Goal: Information Seeking & Learning: Learn about a topic

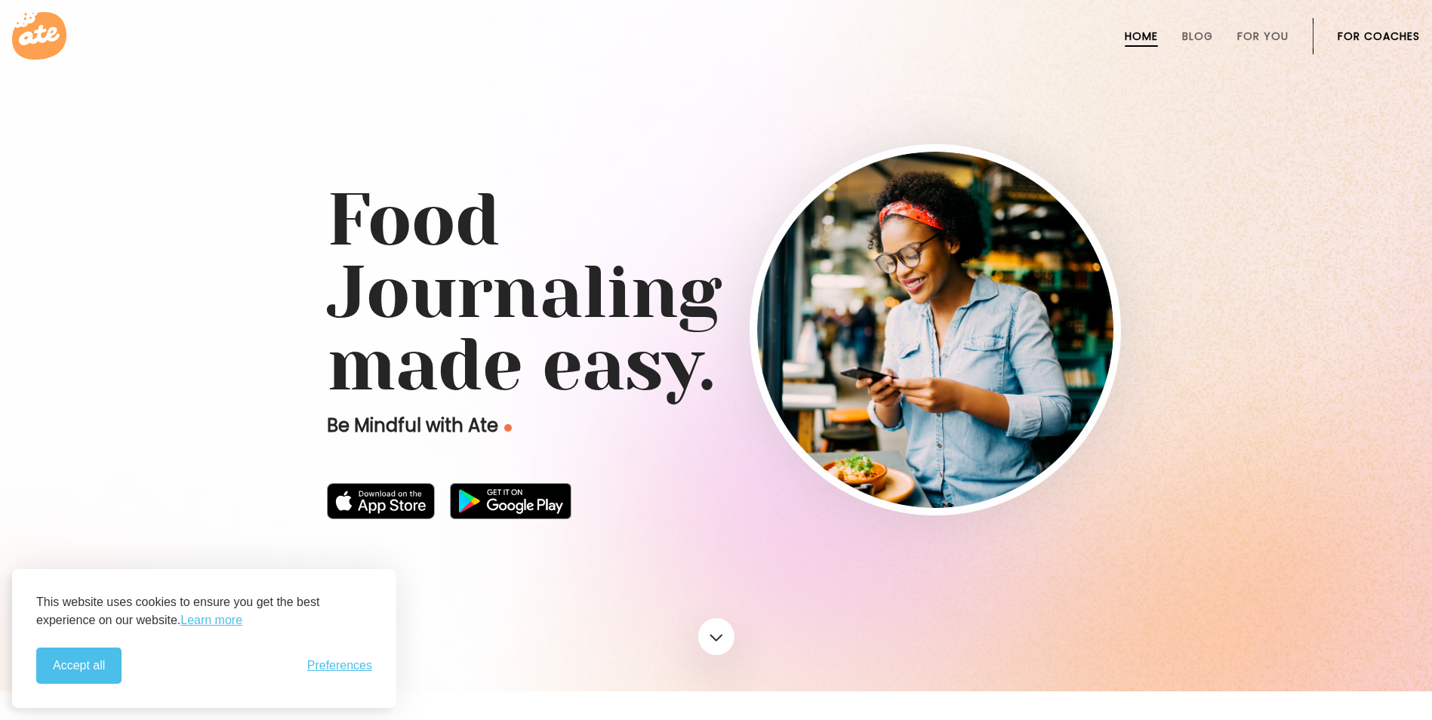
click at [118, 667] on button "Accept all" at bounding box center [78, 666] width 85 height 36
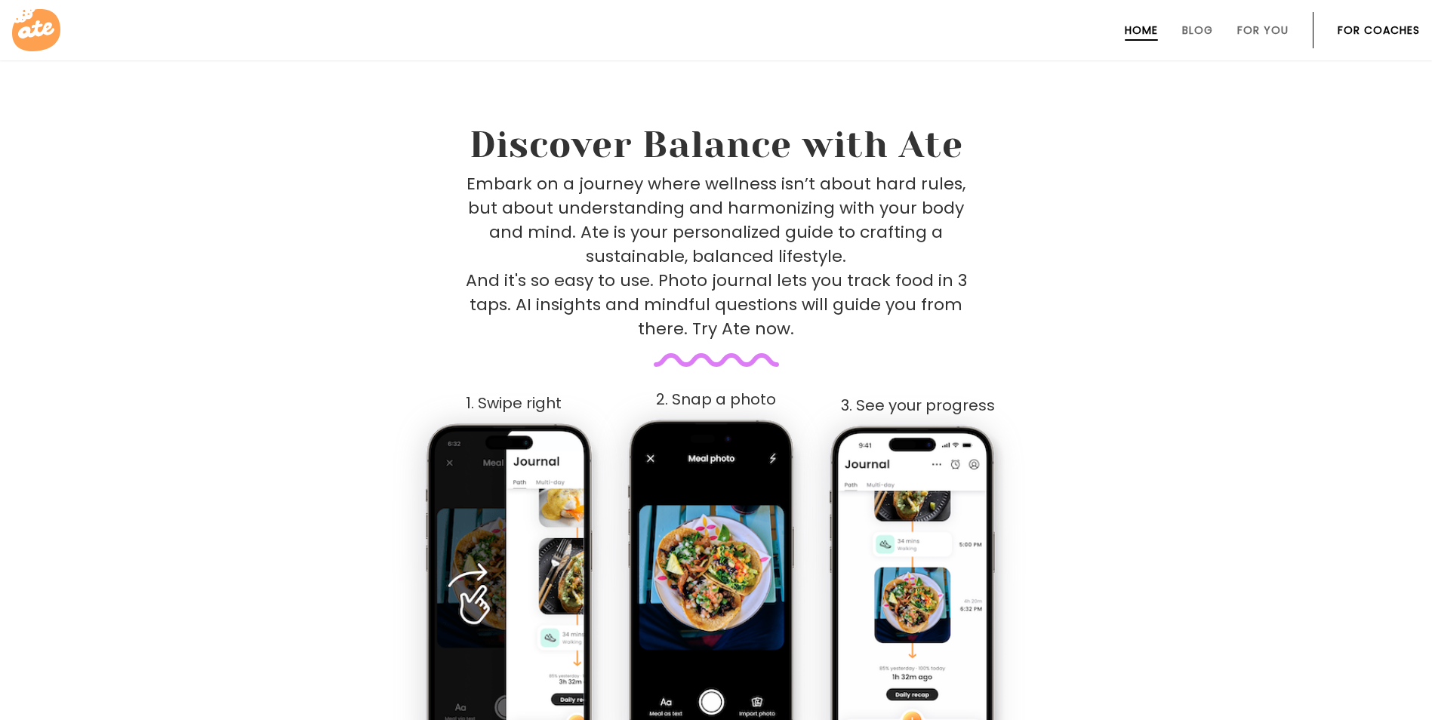
scroll to position [906, 0]
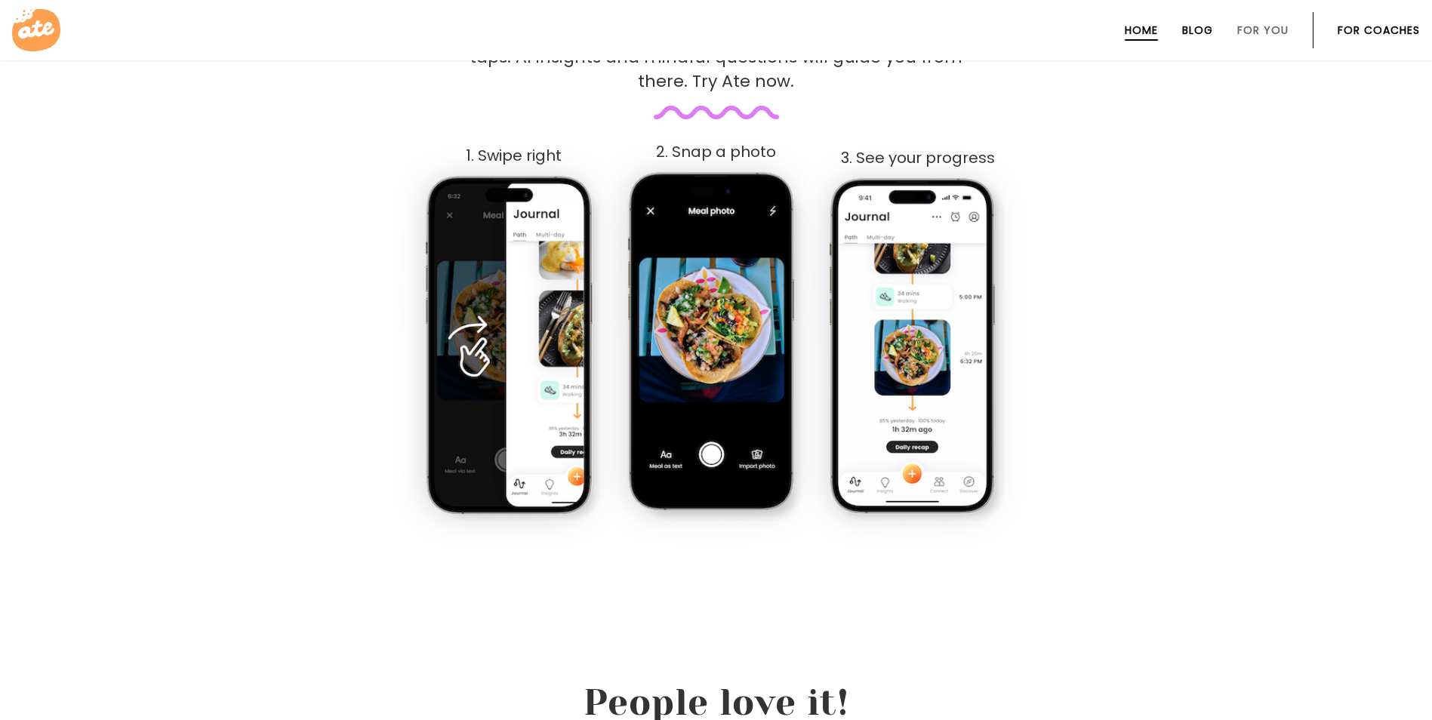
click at [1210, 34] on link "Blog" at bounding box center [1197, 30] width 31 height 12
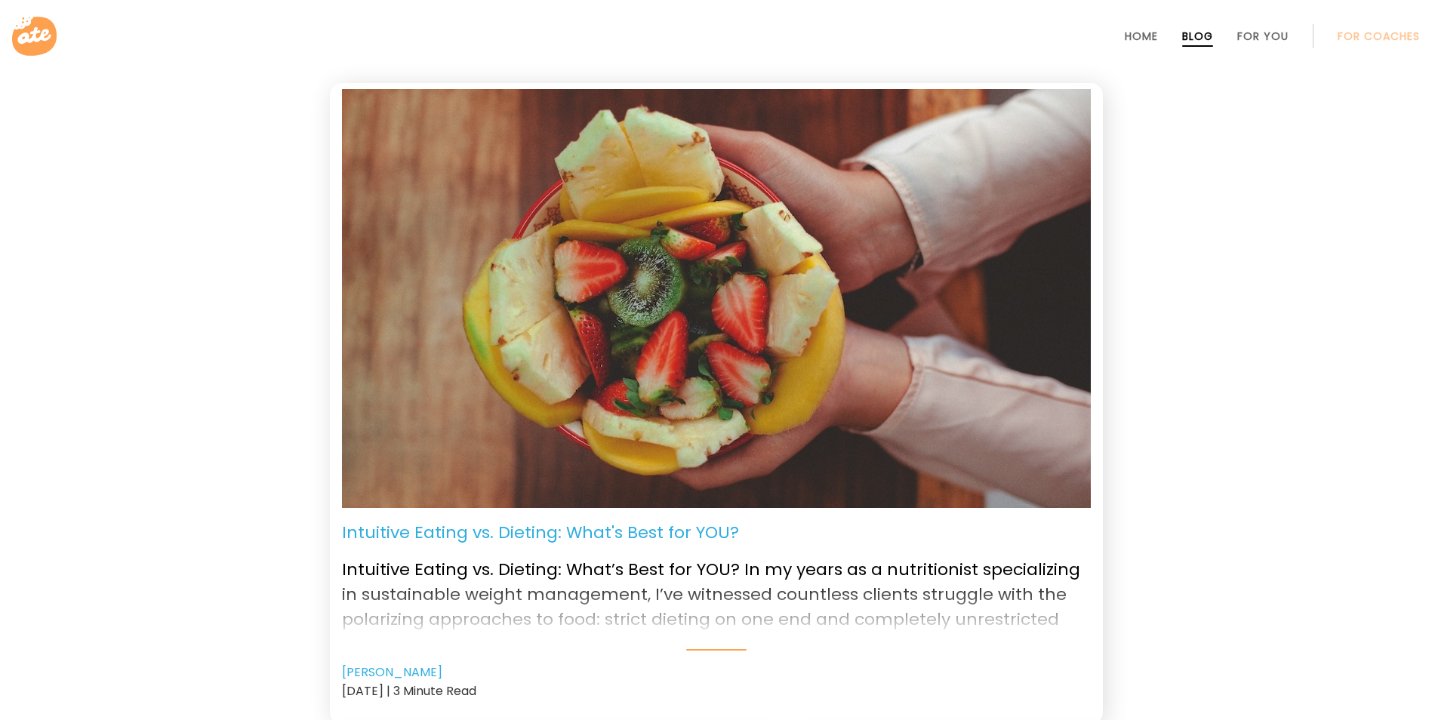
click at [596, 530] on p "Intuitive Eating vs. Dieting: What's Best for YOU?" at bounding box center [540, 532] width 397 height 25
